Goal: Task Accomplishment & Management: Manage account settings

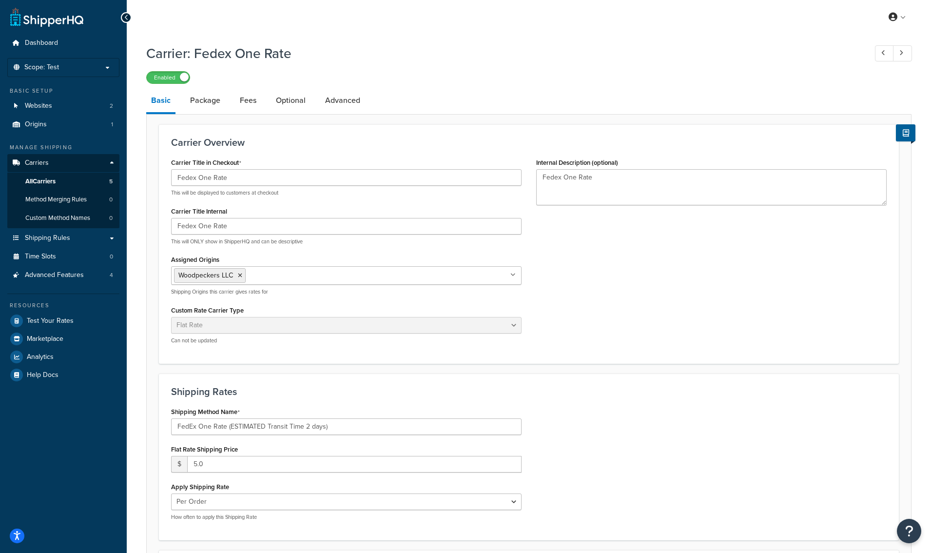
select select "flat"
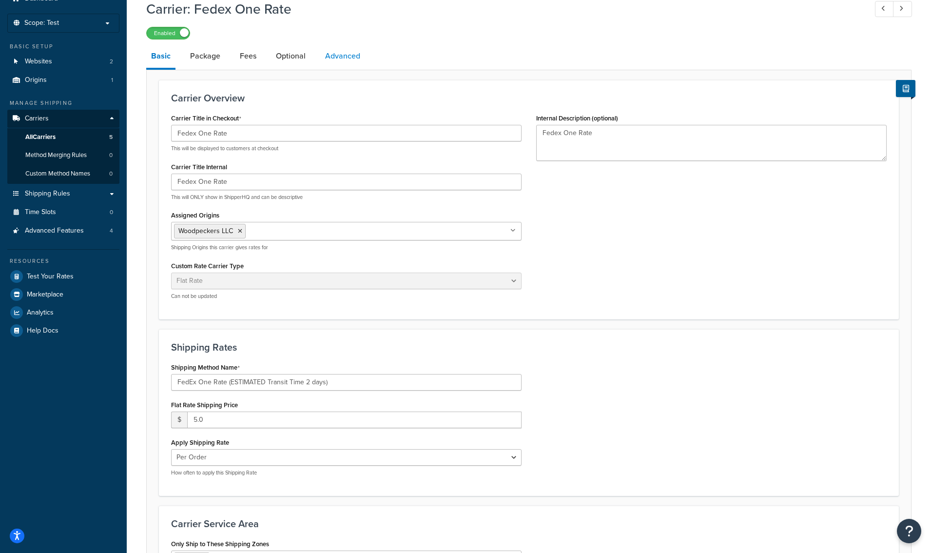
click at [326, 53] on link "Advanced" at bounding box center [342, 55] width 45 height 23
select select "false"
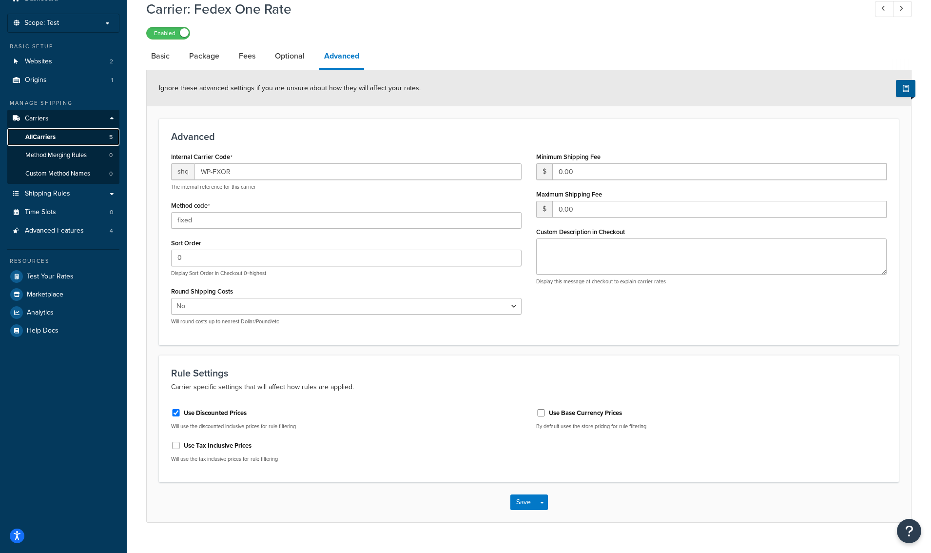
click at [43, 137] on span "All Carriers" at bounding box center [40, 137] width 30 height 8
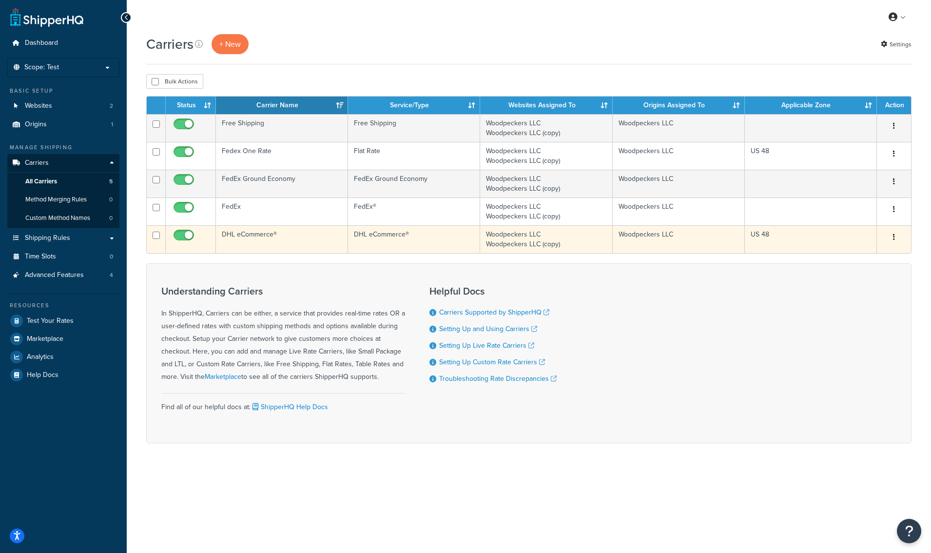
click at [261, 236] on td "DHL eCommerce®" at bounding box center [282, 239] width 132 height 28
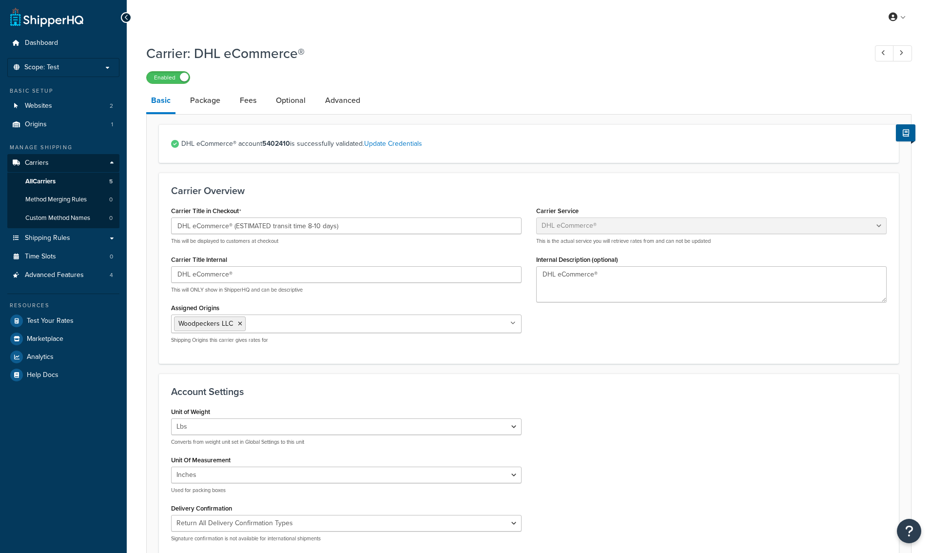
select select "dhlEcommercev4"
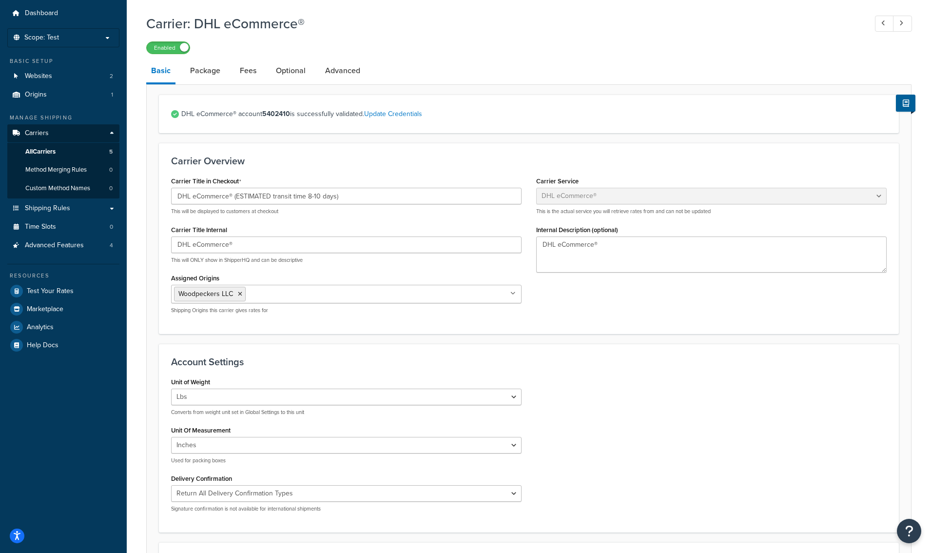
scroll to position [25, 0]
